Goal: Navigation & Orientation: Find specific page/section

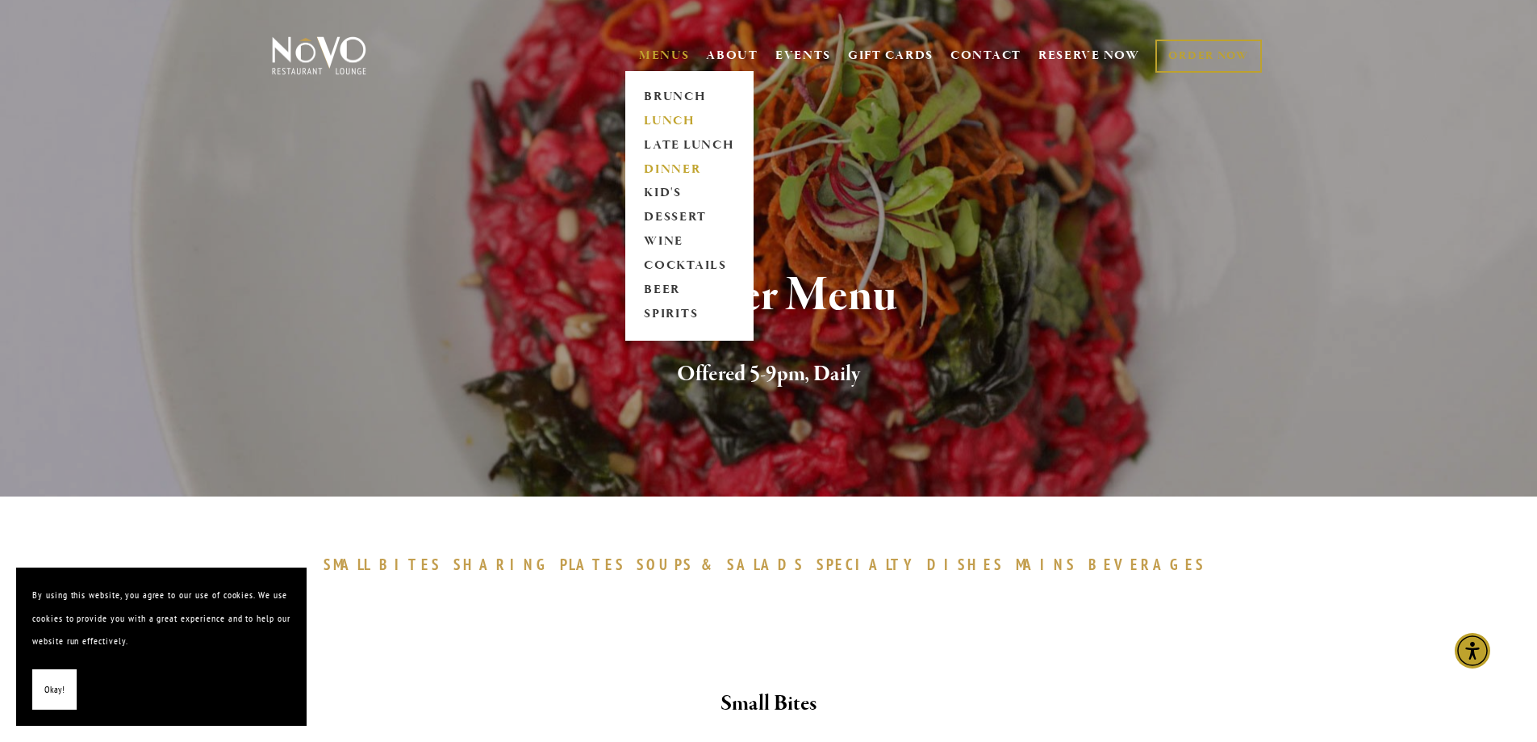
click at [656, 119] on link "LUNCH" at bounding box center [689, 121] width 101 height 24
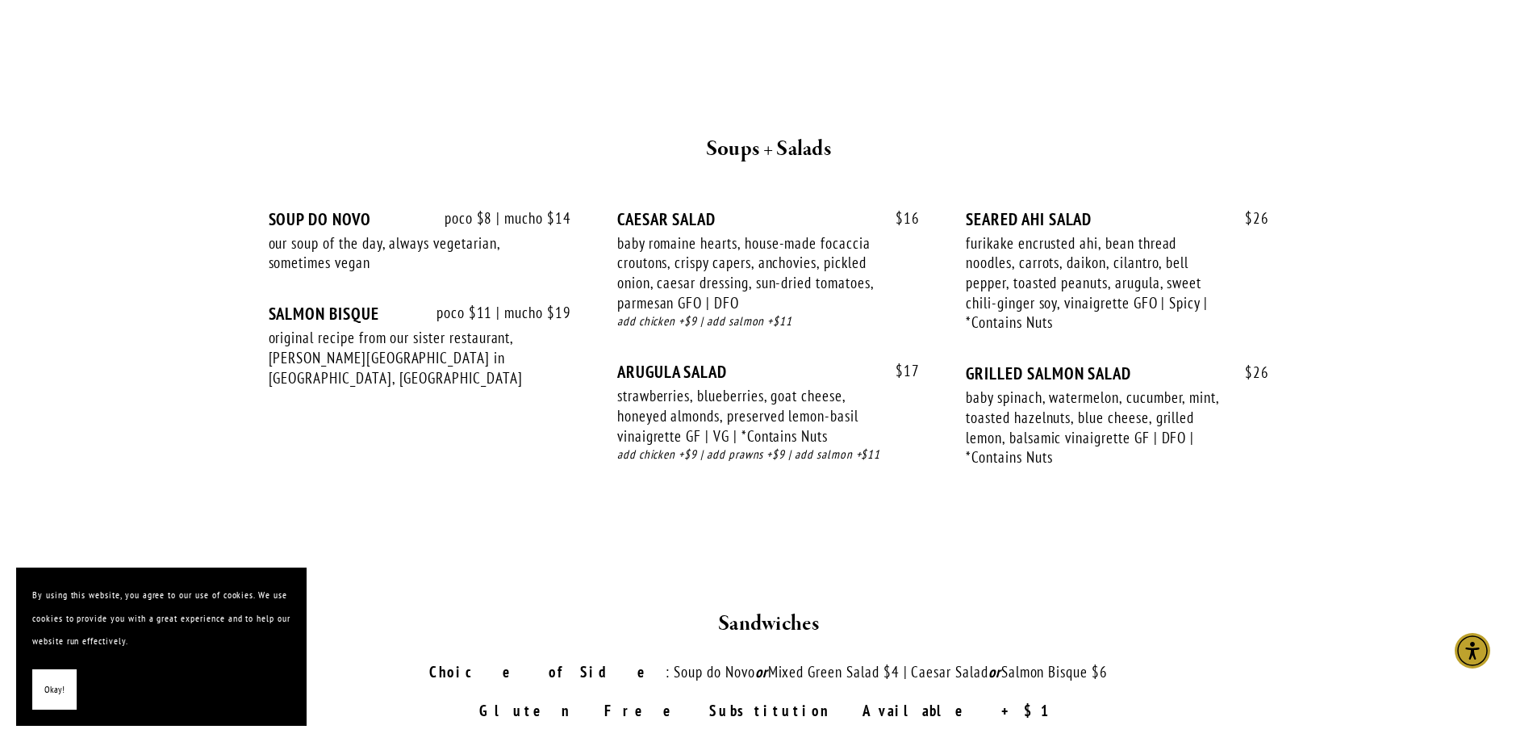
scroll to position [2098, 0]
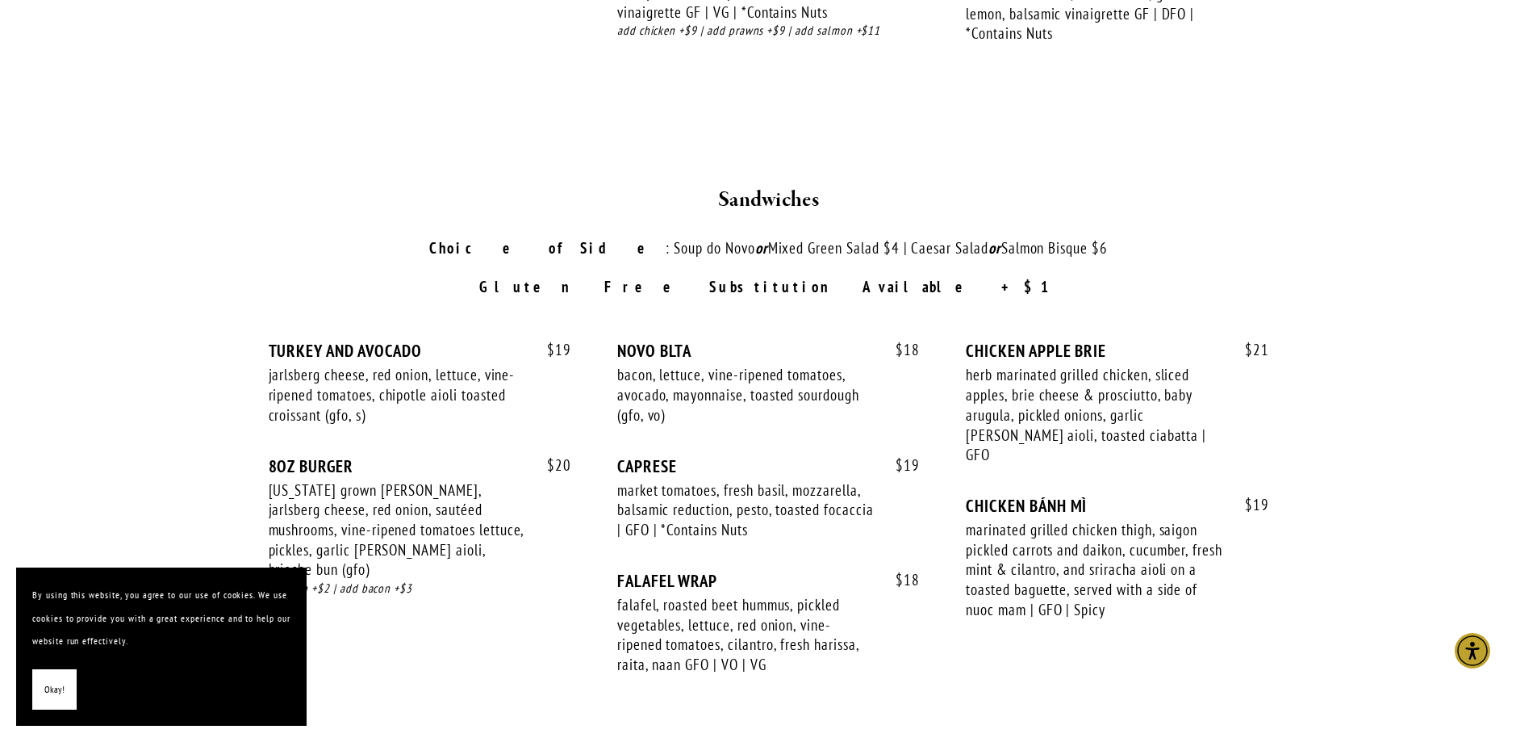
click at [52, 686] on span "Okay!" at bounding box center [54, 689] width 20 height 23
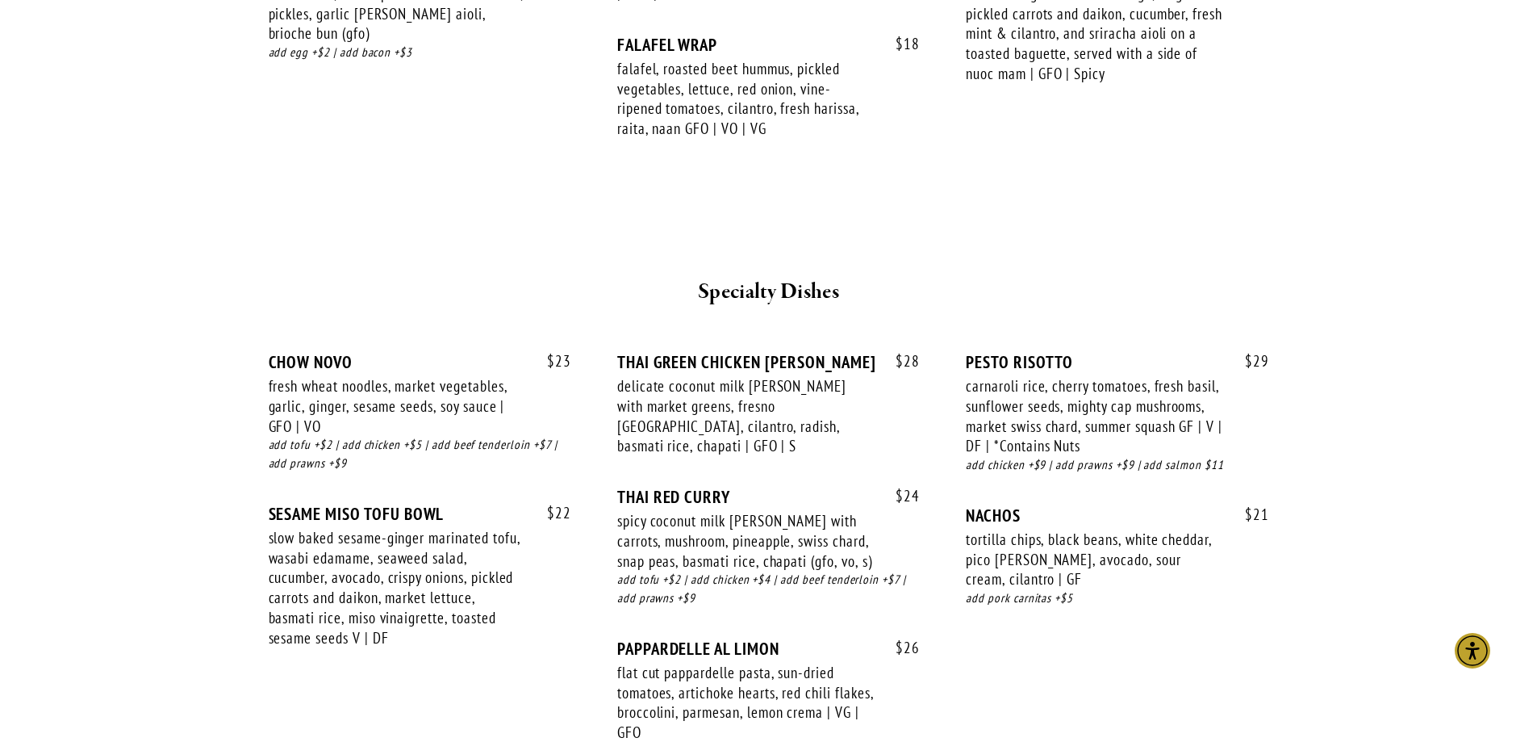
scroll to position [2663, 0]
